Goal: Information Seeking & Learning: Understand process/instructions

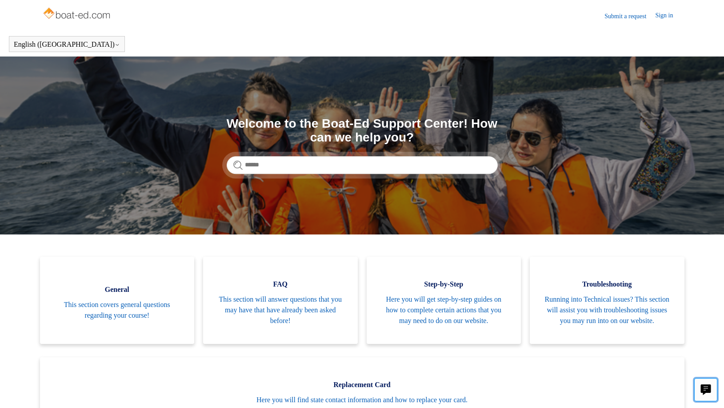
click at [698, 385] on button "Live chat" at bounding box center [705, 389] width 23 height 23
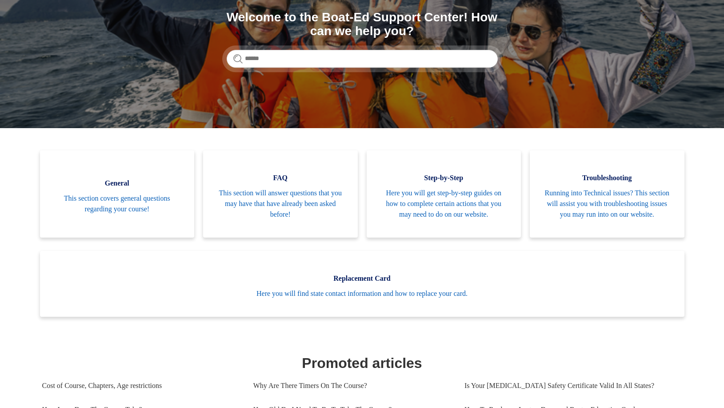
scroll to position [317, 0]
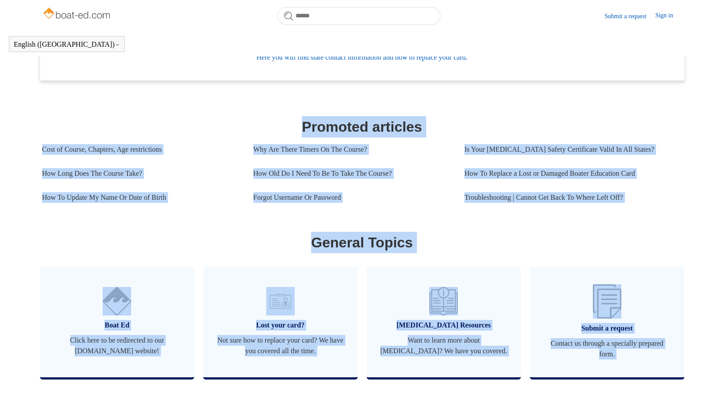
click at [472, 247] on h1 "General Topics" at bounding box center [362, 242] width 640 height 21
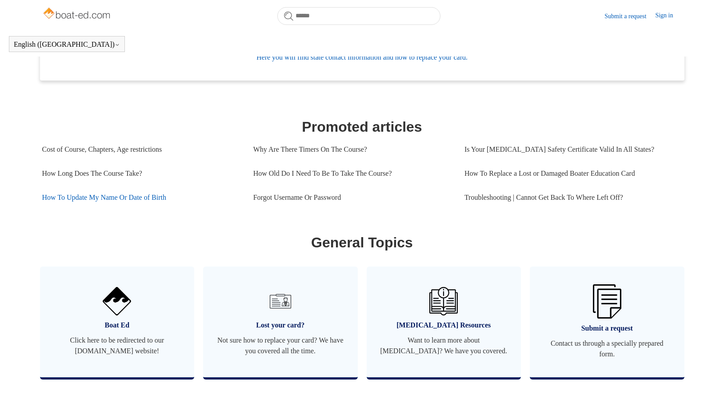
click at [112, 209] on link "How To Update My Name Or Date of Birth" at bounding box center [141, 197] width 198 height 24
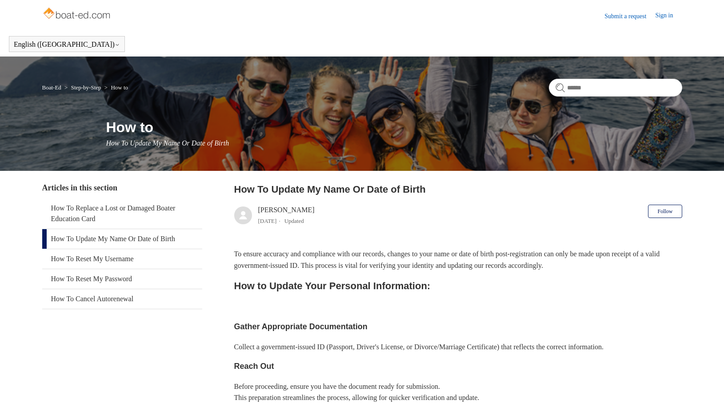
click at [106, 237] on link "How To Update My Name Or Date of Birth" at bounding box center [122, 239] width 160 height 20
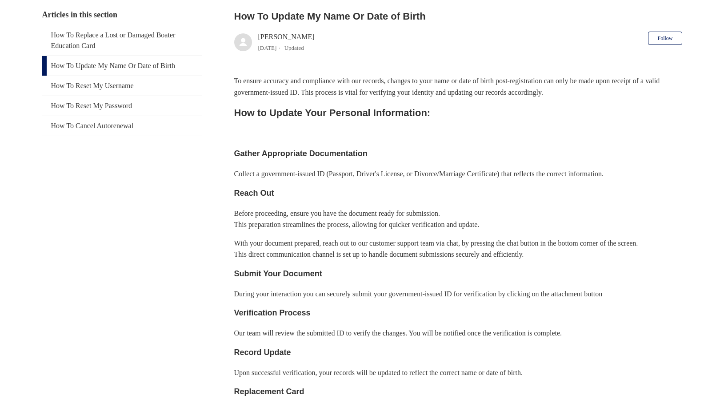
scroll to position [202, 0]
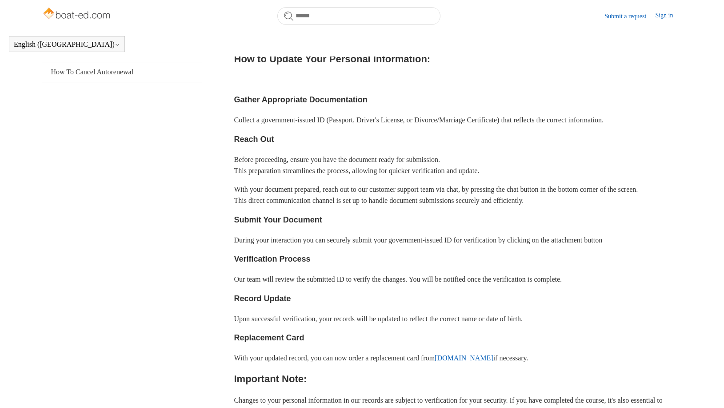
click at [494, 246] on p "During your interaction you can securely submit your government-issued ID for v…" at bounding box center [458, 240] width 448 height 12
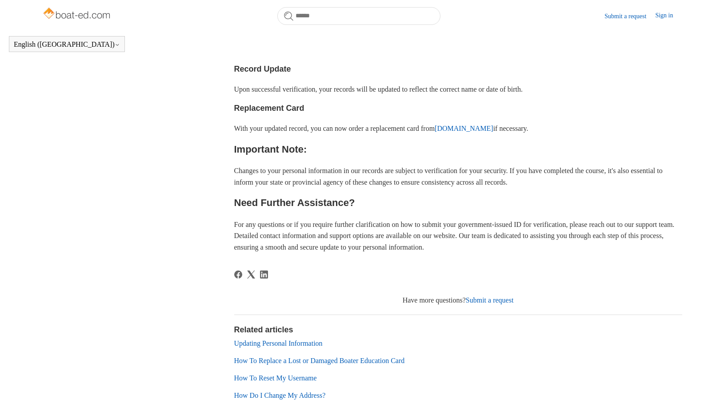
scroll to position [425, 0]
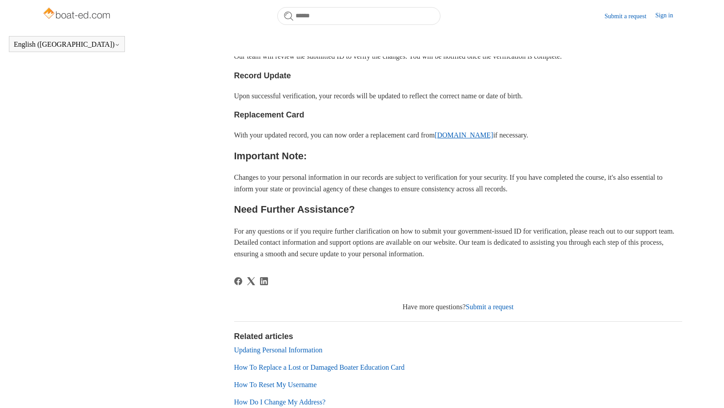
click at [484, 139] on link "[DOMAIN_NAME]" at bounding box center [464, 135] width 59 height 8
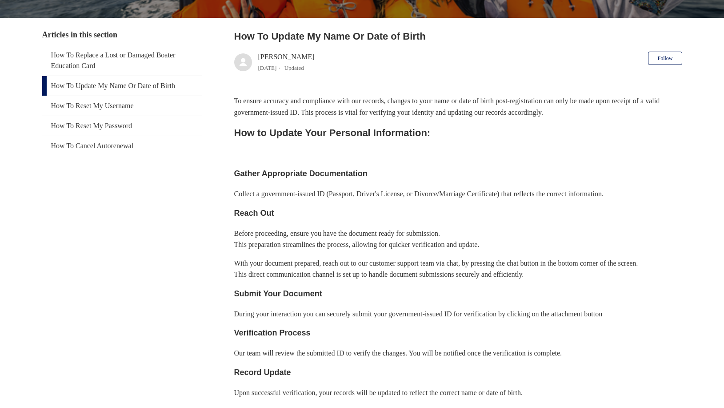
scroll to position [0, 0]
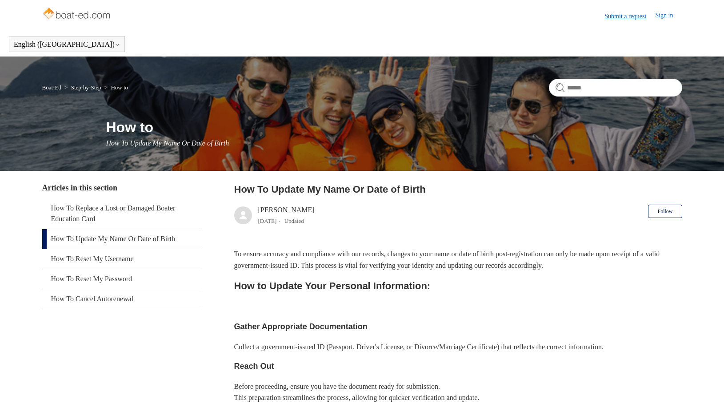
click at [613, 17] on link "Submit a request" at bounding box center [630, 16] width 51 height 9
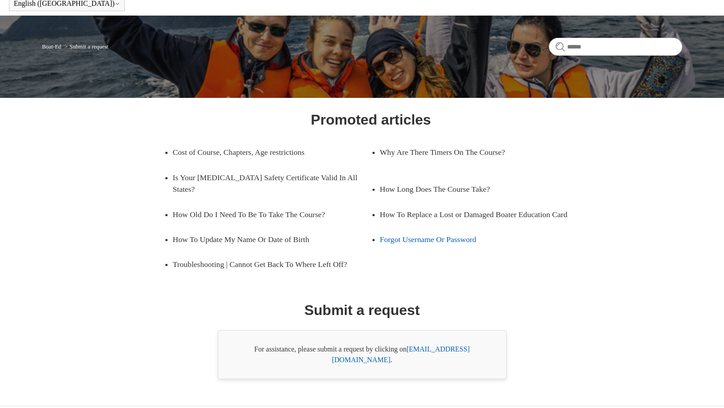
scroll to position [48, 0]
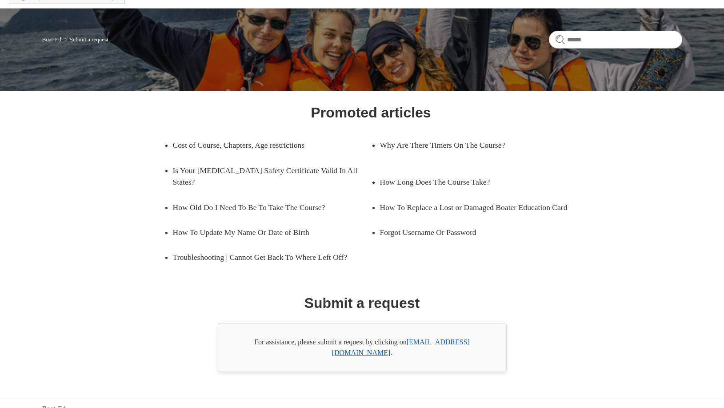
click at [429, 343] on link "support@boat-ed.com" at bounding box center [401, 347] width 138 height 18
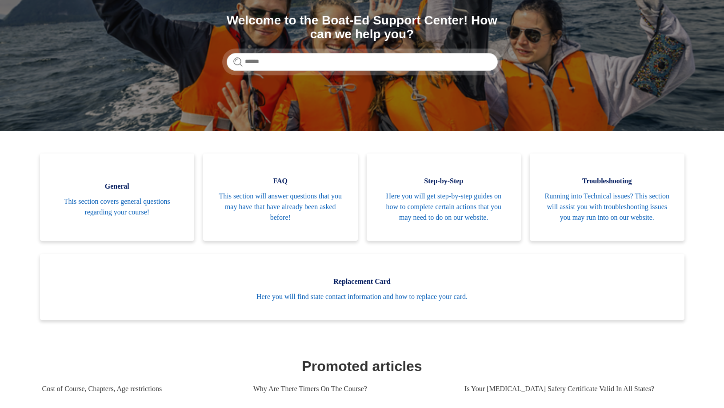
scroll to position [202, 0]
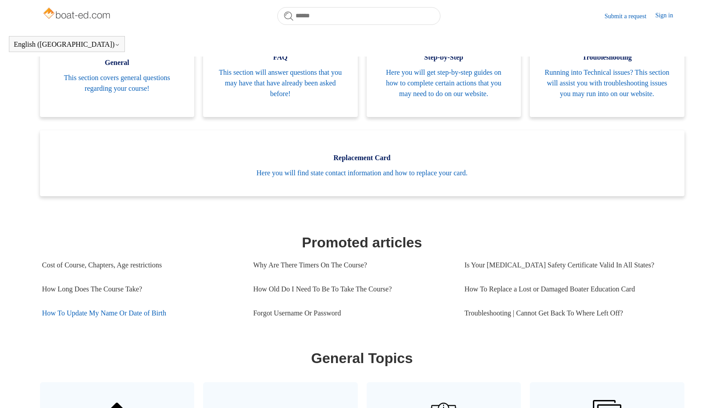
click at [120, 323] on link "How To Update My Name Or Date of Birth" at bounding box center [141, 313] width 198 height 24
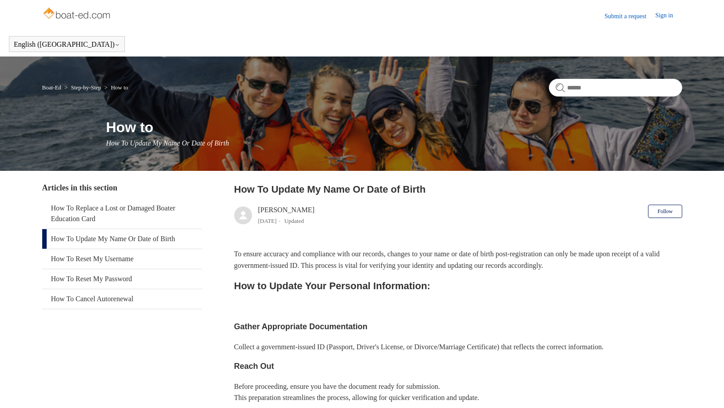
click at [100, 242] on link "How To Update My Name Or Date of Birth" at bounding box center [122, 239] width 160 height 20
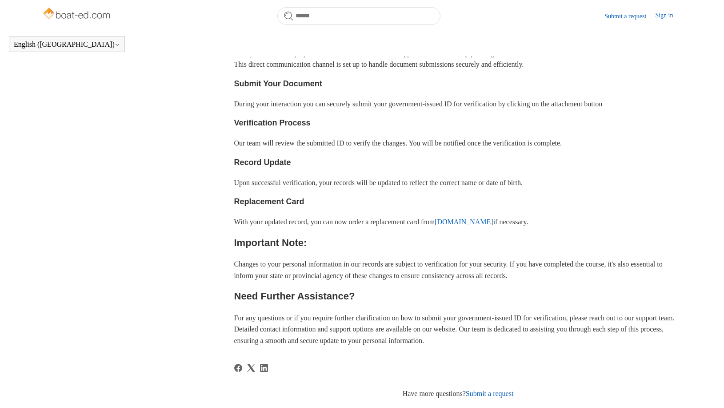
scroll to position [515, 0]
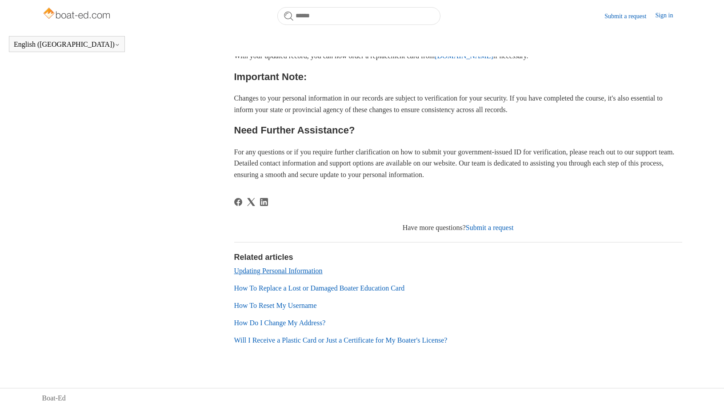
click at [268, 272] on link "Updating Personal Information" at bounding box center [278, 271] width 88 height 8
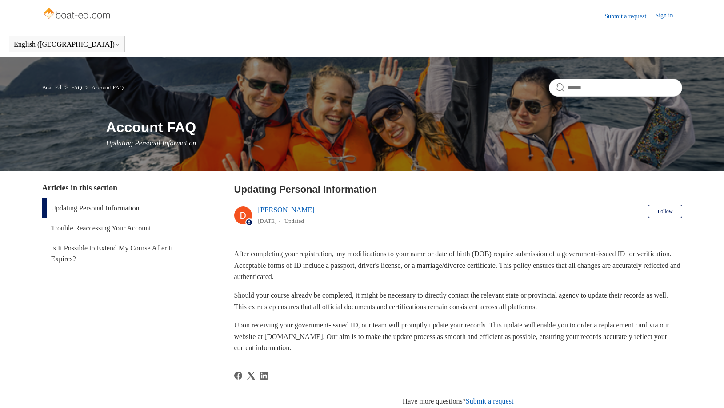
scroll to position [173, 0]
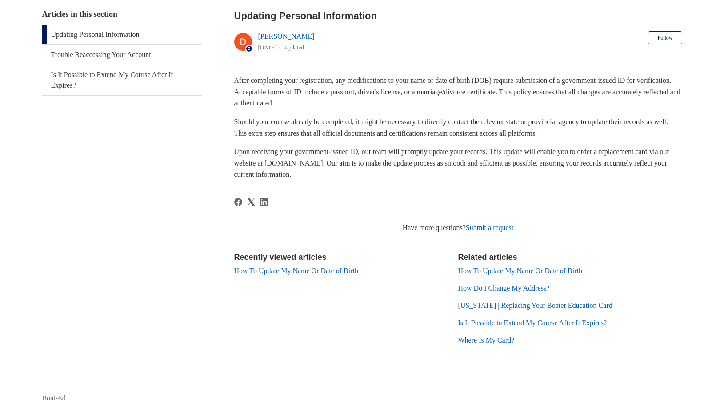
click at [469, 342] on link "Where Is My Card?" at bounding box center [486, 340] width 56 height 8
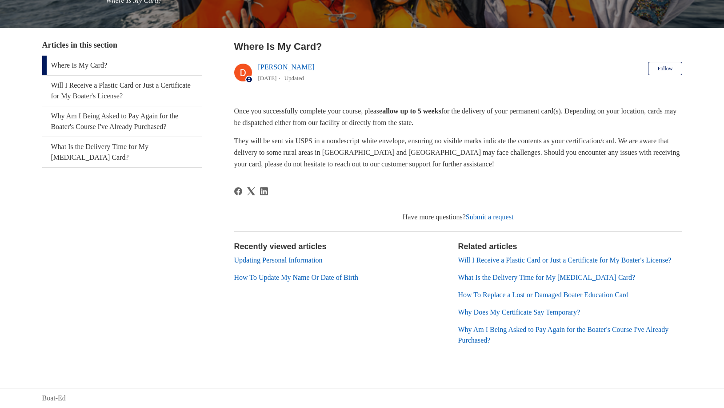
scroll to position [153, 0]
click at [120, 82] on link "Will I Receive a Plastic Card or Just a Certificate for My Boater's License?" at bounding box center [122, 91] width 160 height 30
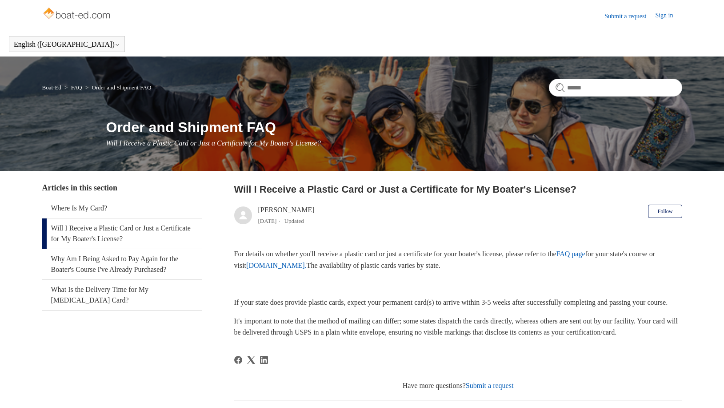
click at [665, 16] on link "Sign in" at bounding box center [668, 16] width 27 height 11
